Goal: Information Seeking & Learning: Learn about a topic

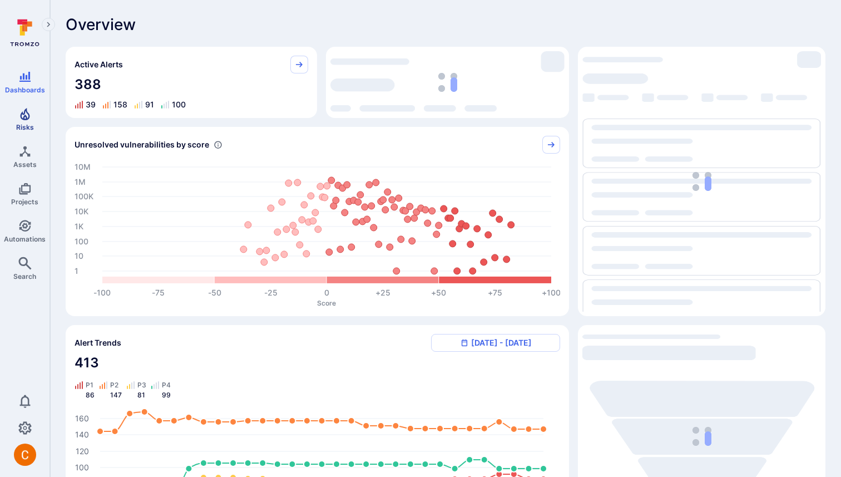
click at [31, 129] on span "Risks" at bounding box center [25, 127] width 18 height 8
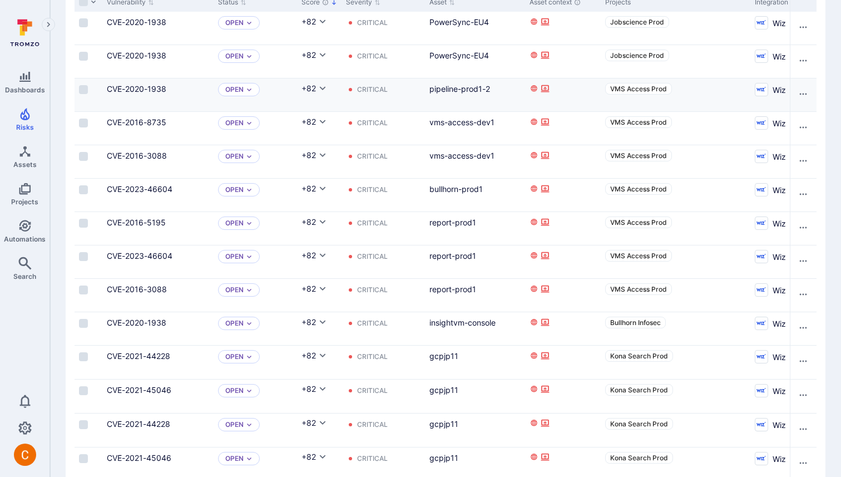
scroll to position [45, 0]
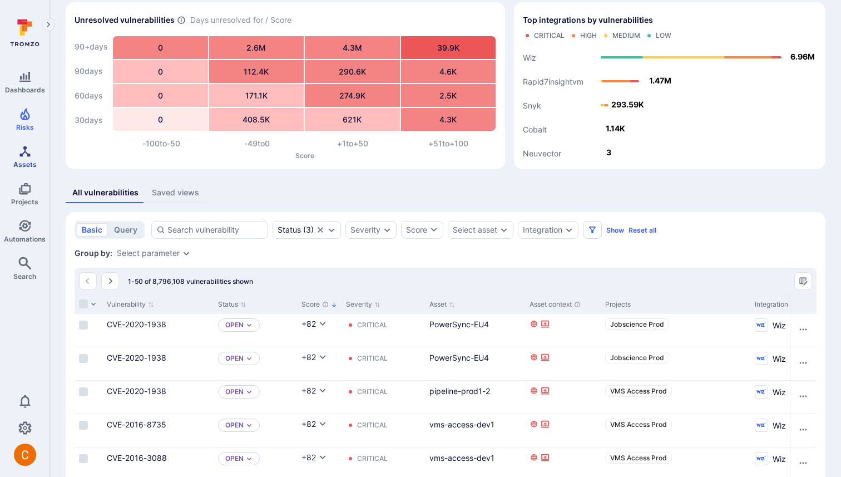
click at [18, 161] on span "Assets" at bounding box center [24, 164] width 23 height 8
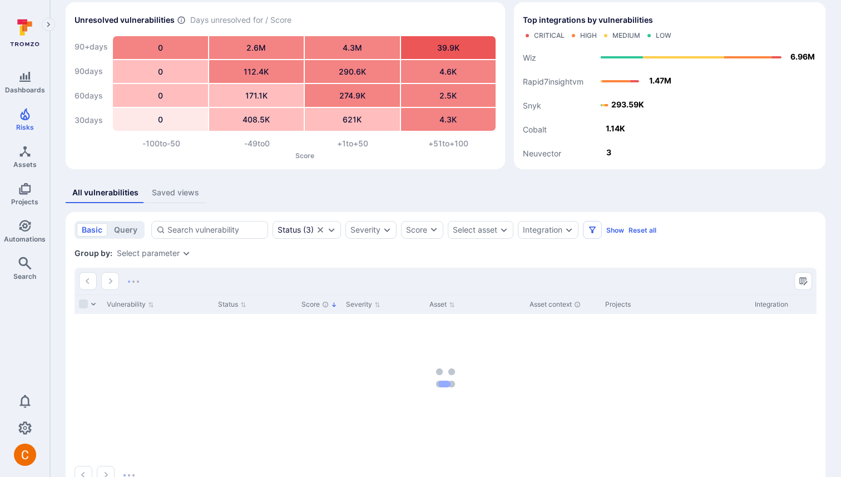
click at [129, 330] on div "Vulnerability Status Score Severity Asset Asset context Projects Integration Sc…" at bounding box center [446, 377] width 742 height 167
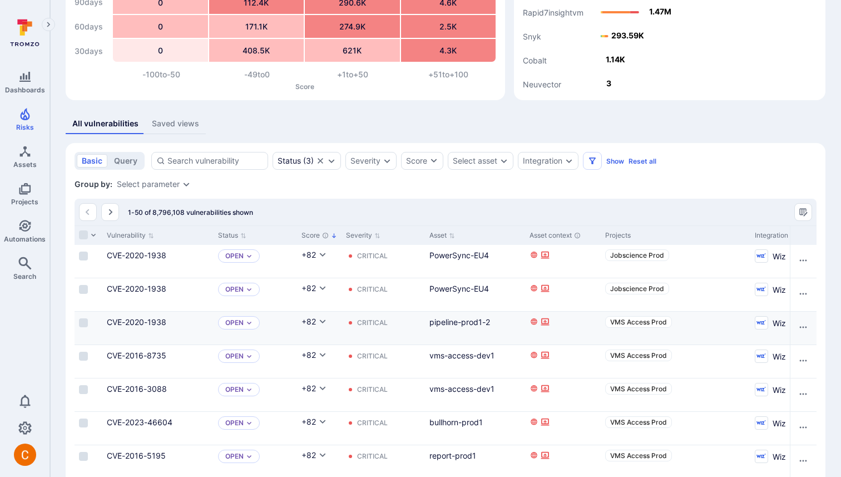
scroll to position [120, 0]
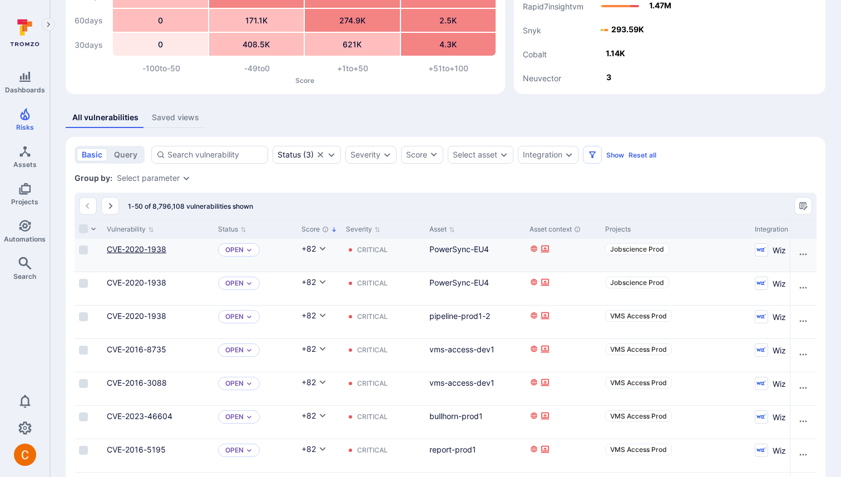
click at [131, 250] on link "CVE-2020-1938" at bounding box center [137, 248] width 60 height 9
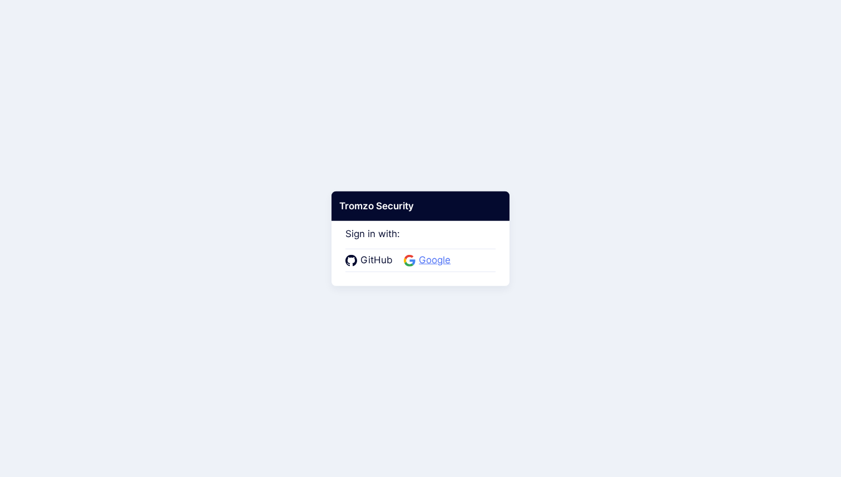
click at [438, 257] on span "Google" at bounding box center [435, 260] width 38 height 14
